Goal: Task Accomplishment & Management: Complete application form

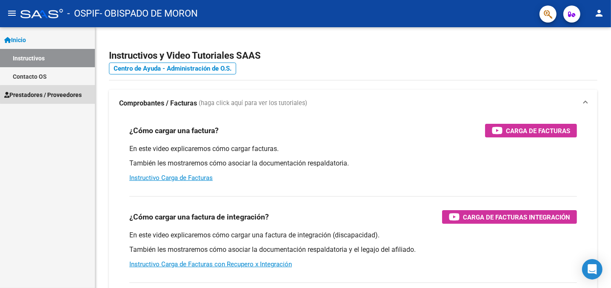
click at [52, 95] on span "Prestadores / Proveedores" at bounding box center [42, 94] width 77 height 9
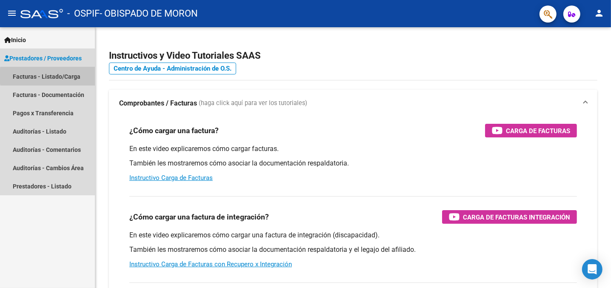
click at [70, 76] on link "Facturas - Listado/Carga" at bounding box center [47, 76] width 95 height 18
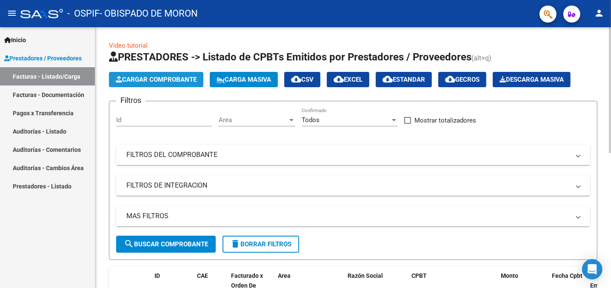
click at [184, 75] on button "Cargar Comprobante" at bounding box center [156, 79] width 94 height 15
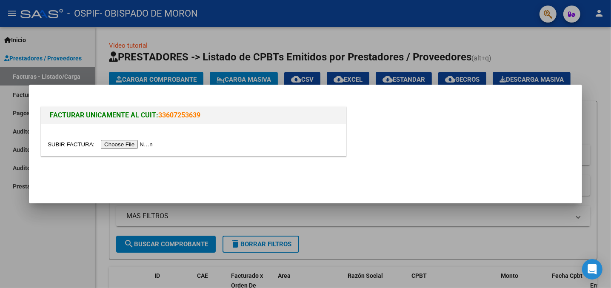
click at [124, 143] on input "file" at bounding box center [102, 144] width 108 height 9
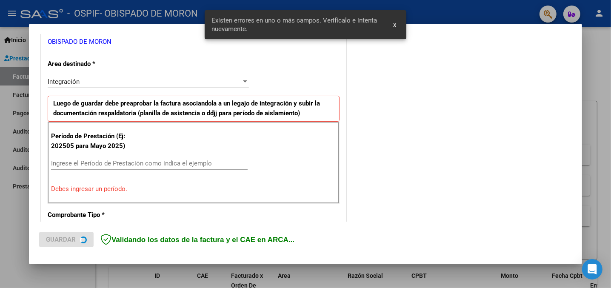
scroll to position [185, 0]
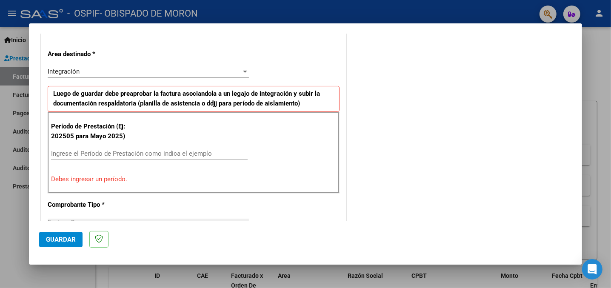
click at [138, 150] on input "Ingrese el Período de Prestación como indica el ejemplo" at bounding box center [149, 154] width 196 height 8
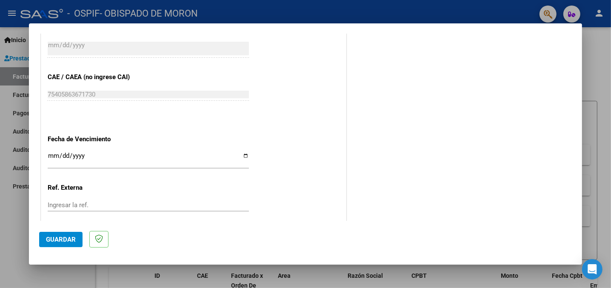
scroll to position [525, 0]
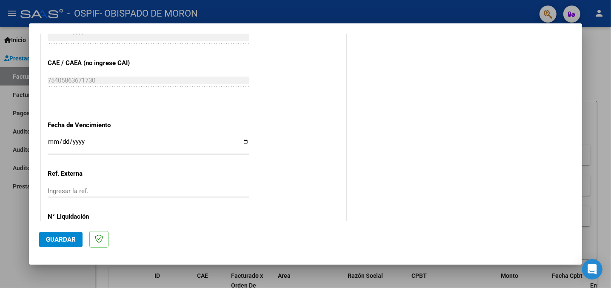
type input "202509"
click at [51, 140] on input "Ingresar la fecha" at bounding box center [148, 145] width 201 height 14
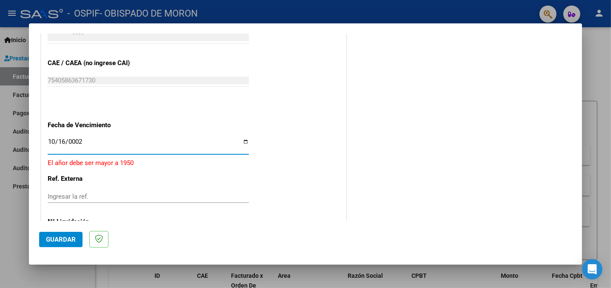
type input "0022-10-16"
type input "0025-10-16"
type input "[DATE]"
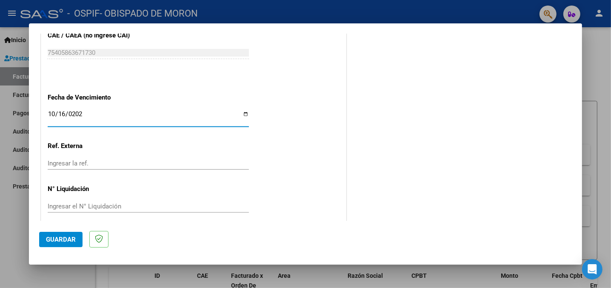
scroll to position [559, 0]
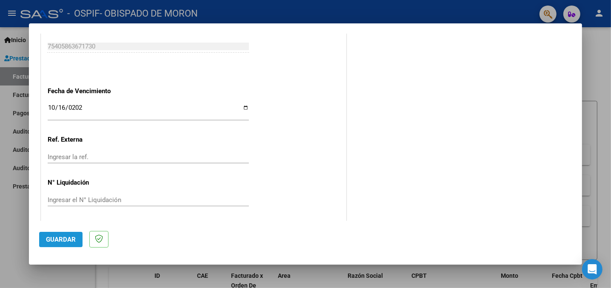
click at [60, 241] on span "Guardar" at bounding box center [61, 240] width 30 height 8
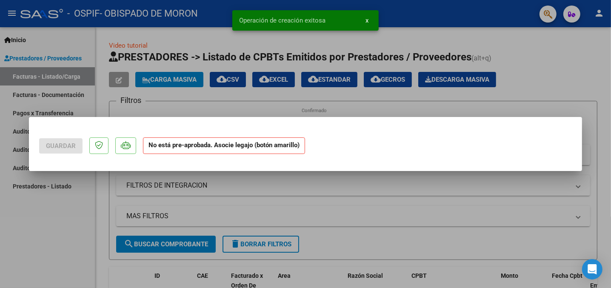
scroll to position [0, 0]
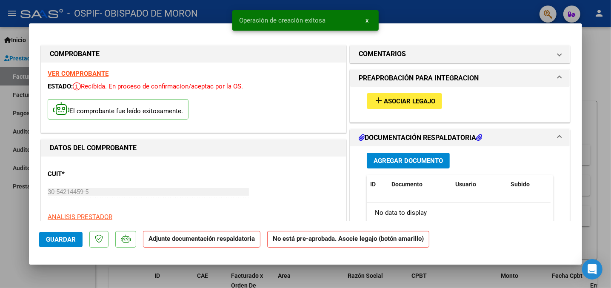
click at [424, 100] on span "Asociar Legajo" at bounding box center [409, 101] width 51 height 8
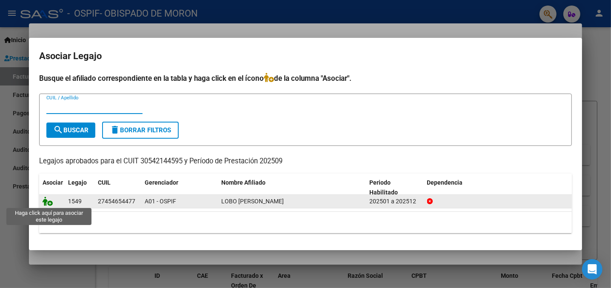
click at [46, 203] on icon at bounding box center [48, 200] width 10 height 9
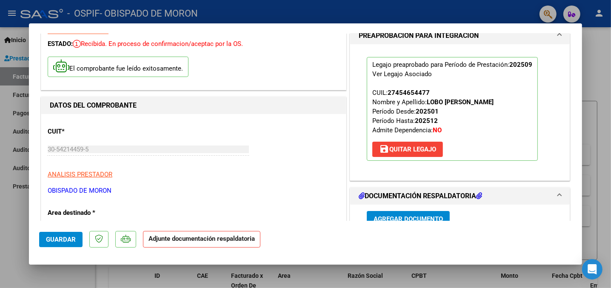
scroll to position [85, 0]
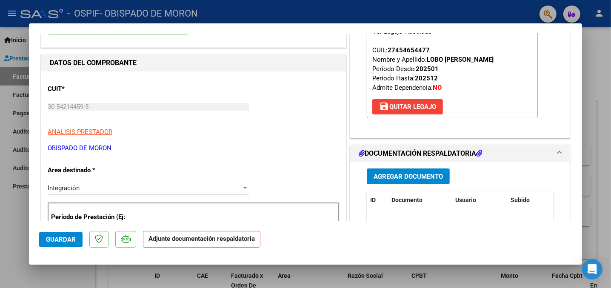
click at [400, 174] on span "Agregar Documento" at bounding box center [407, 177] width 69 height 8
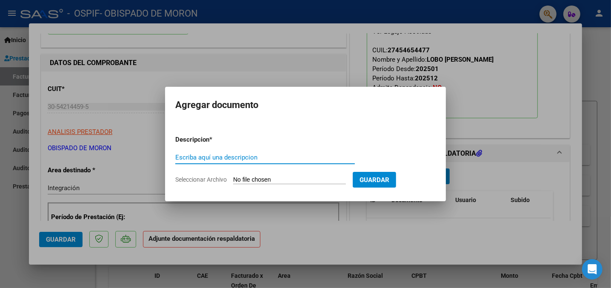
click at [209, 154] on input "Escriba aquí una descripcion" at bounding box center [264, 158] width 179 height 8
type input "asist sept"
click at [282, 181] on input "Seleccionar Archivo" at bounding box center [289, 180] width 113 height 8
type input "C:\fakepath\LOBO ASIST SEP.pdf"
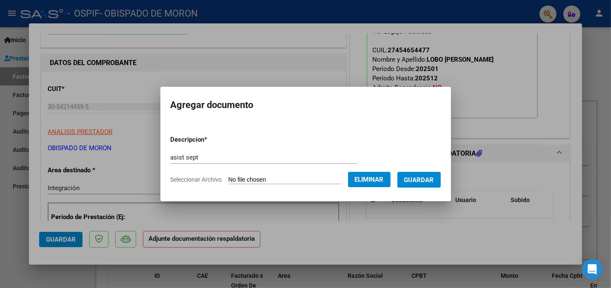
click at [424, 176] on span "Guardar" at bounding box center [419, 180] width 30 height 8
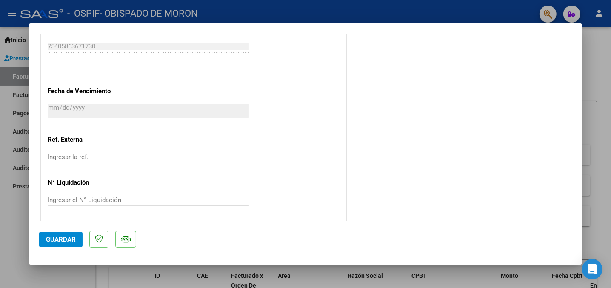
scroll to position [572, 0]
click at [63, 244] on button "Guardar" at bounding box center [60, 239] width 43 height 15
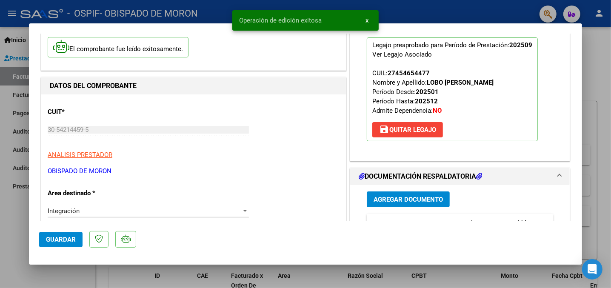
scroll to position [0, 0]
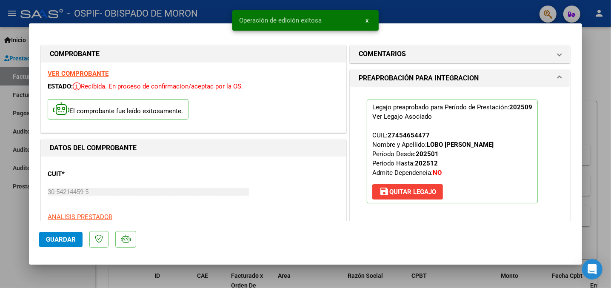
click at [595, 83] on div at bounding box center [305, 144] width 611 height 288
type input "$ 0,00"
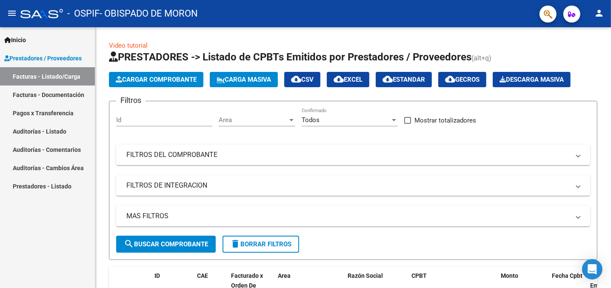
click at [58, 94] on link "Facturas - Documentación" at bounding box center [47, 94] width 95 height 18
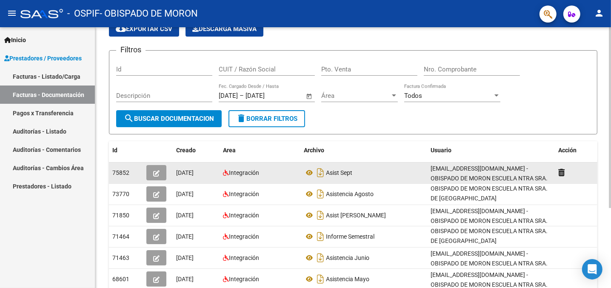
scroll to position [30, 0]
